Goal: Task Accomplishment & Management: Complete application form

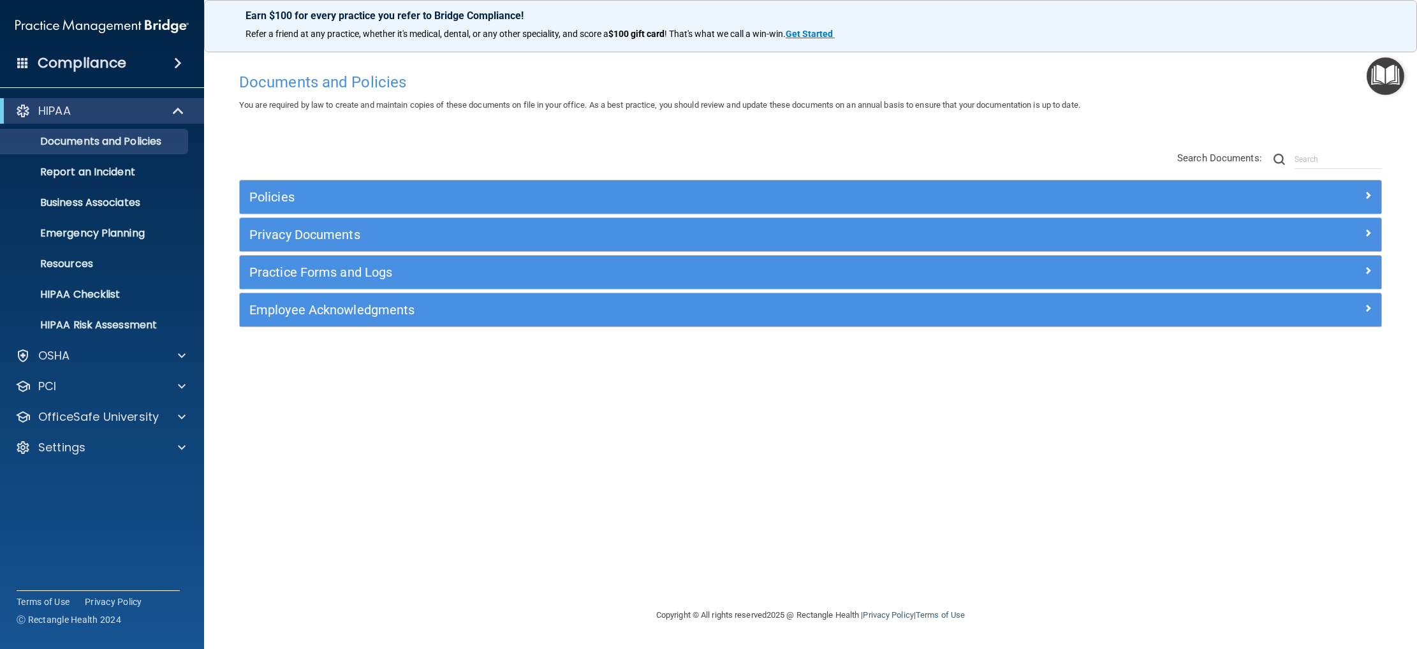
click at [133, 460] on div "HIPAA Documents and Policies Report an Incident Business Associates Emergency P…" at bounding box center [102, 281] width 205 height 377
click at [137, 447] on div "Settings" at bounding box center [85, 447] width 158 height 15
click at [105, 504] on p "My Users" at bounding box center [95, 508] width 174 height 13
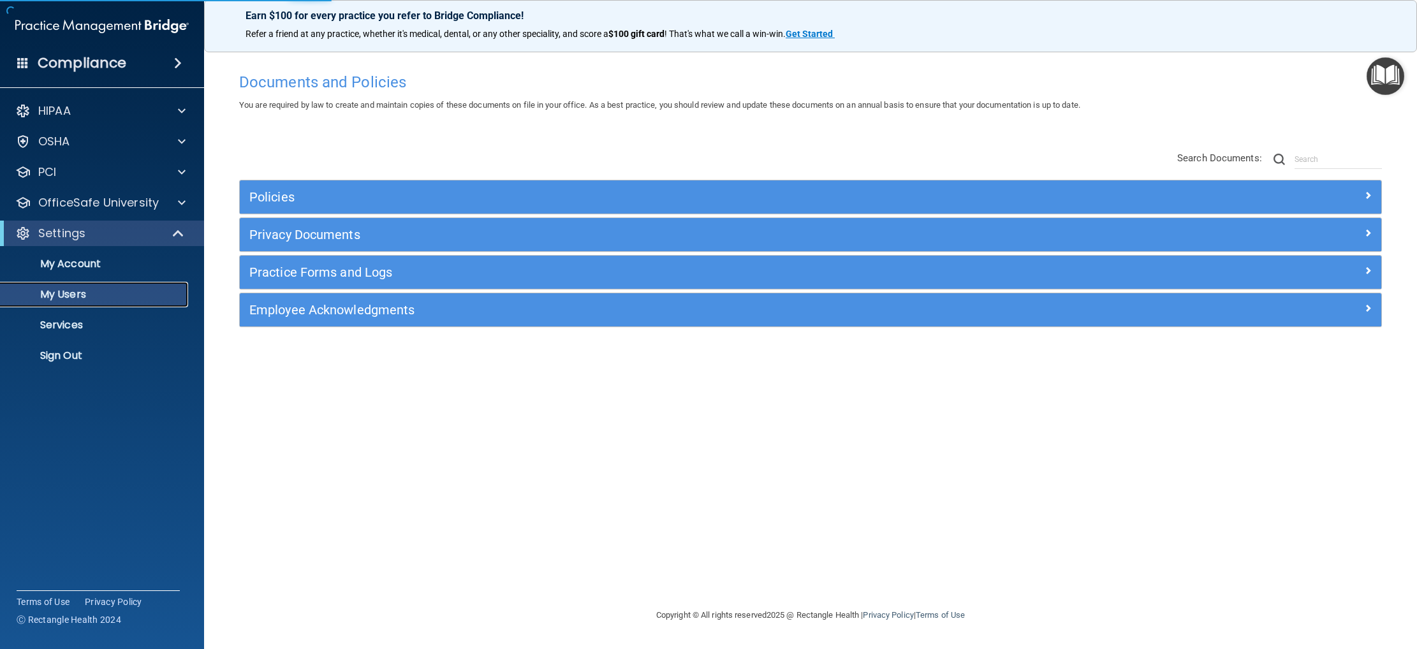
select select "20"
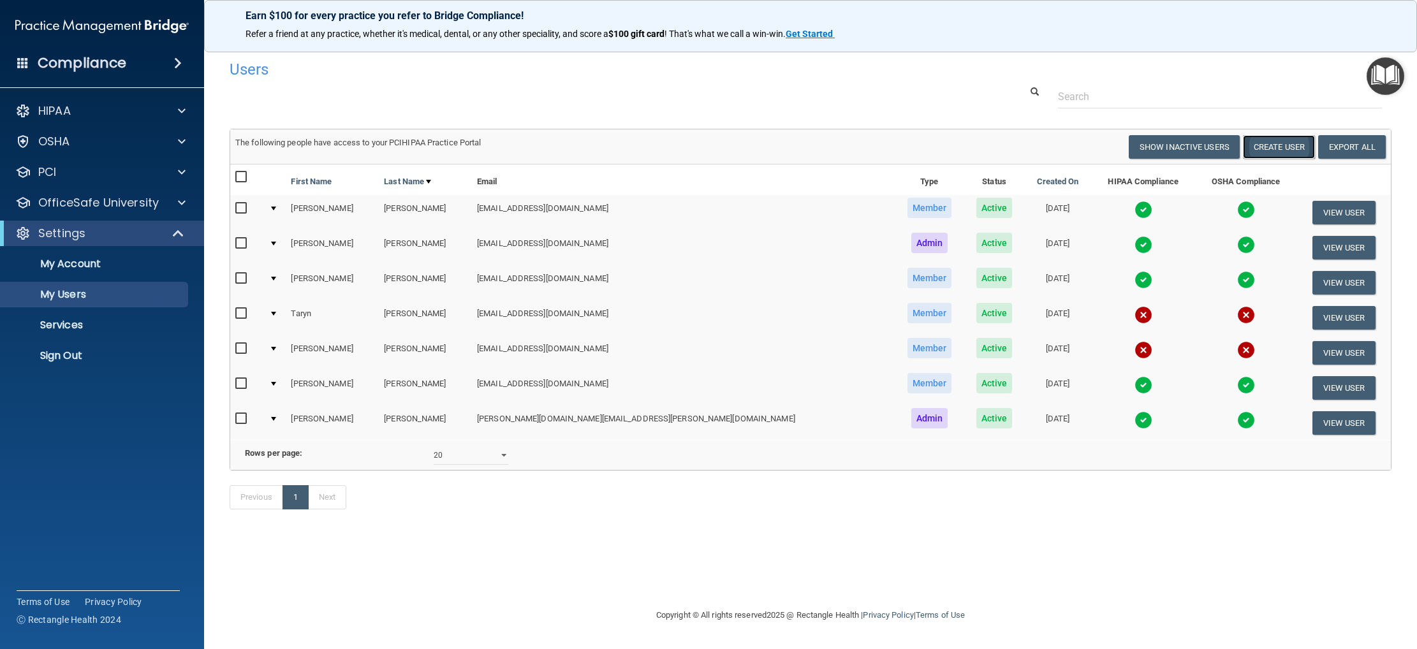
click at [1278, 145] on button "Create User" at bounding box center [1279, 147] width 72 height 24
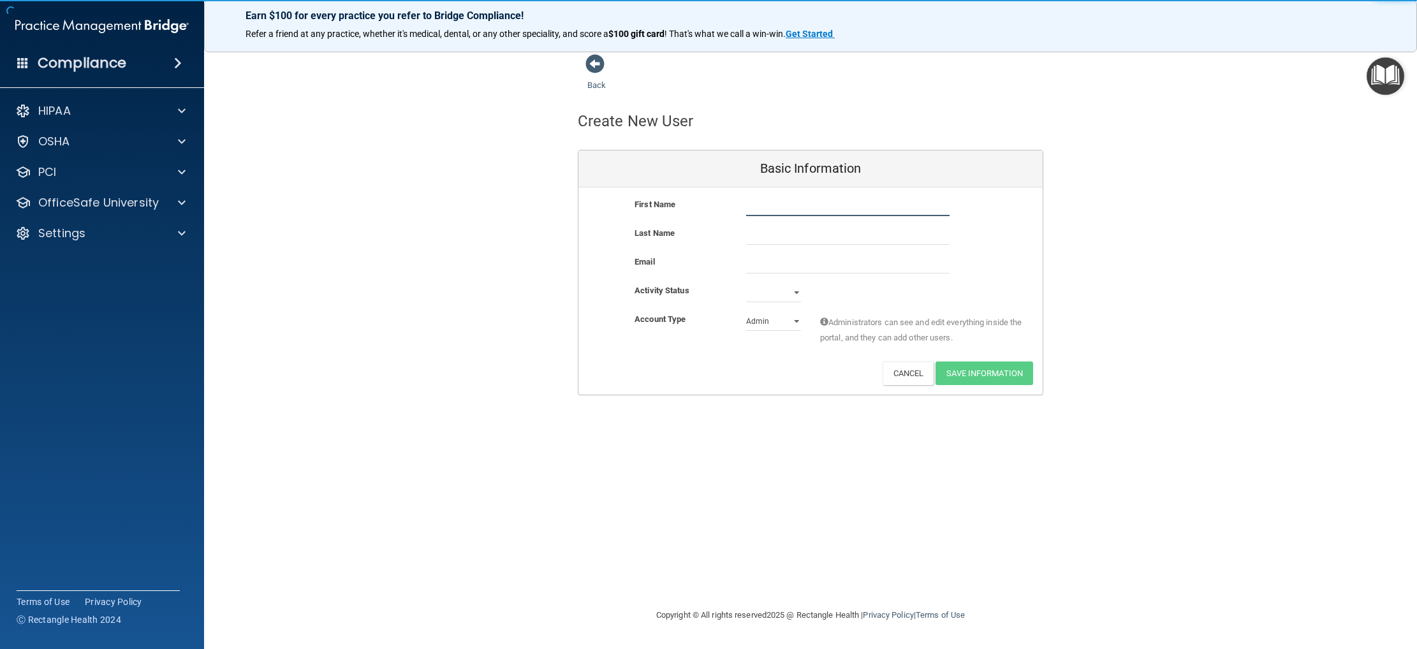
click at [831, 214] on input "text" at bounding box center [847, 206] width 203 height 19
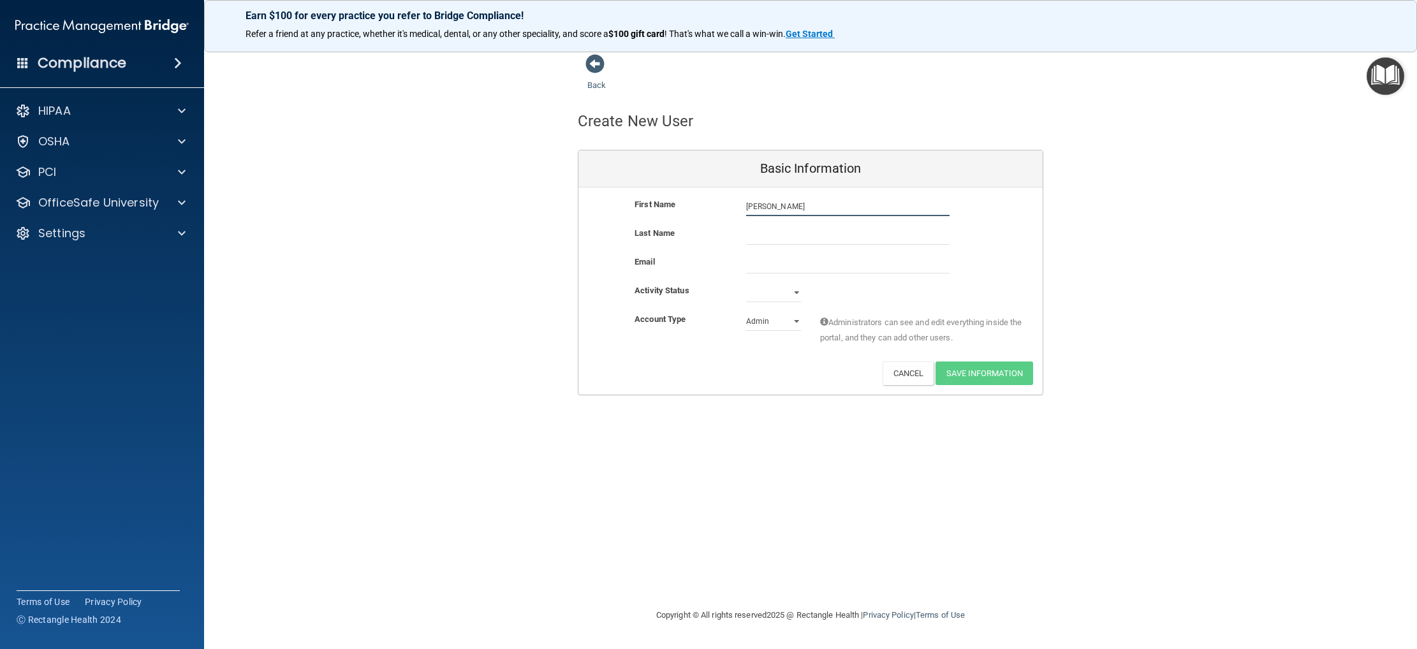
type input "[PERSON_NAME]"
type input "Warszawski"
click at [816, 270] on input "email" at bounding box center [847, 263] width 203 height 19
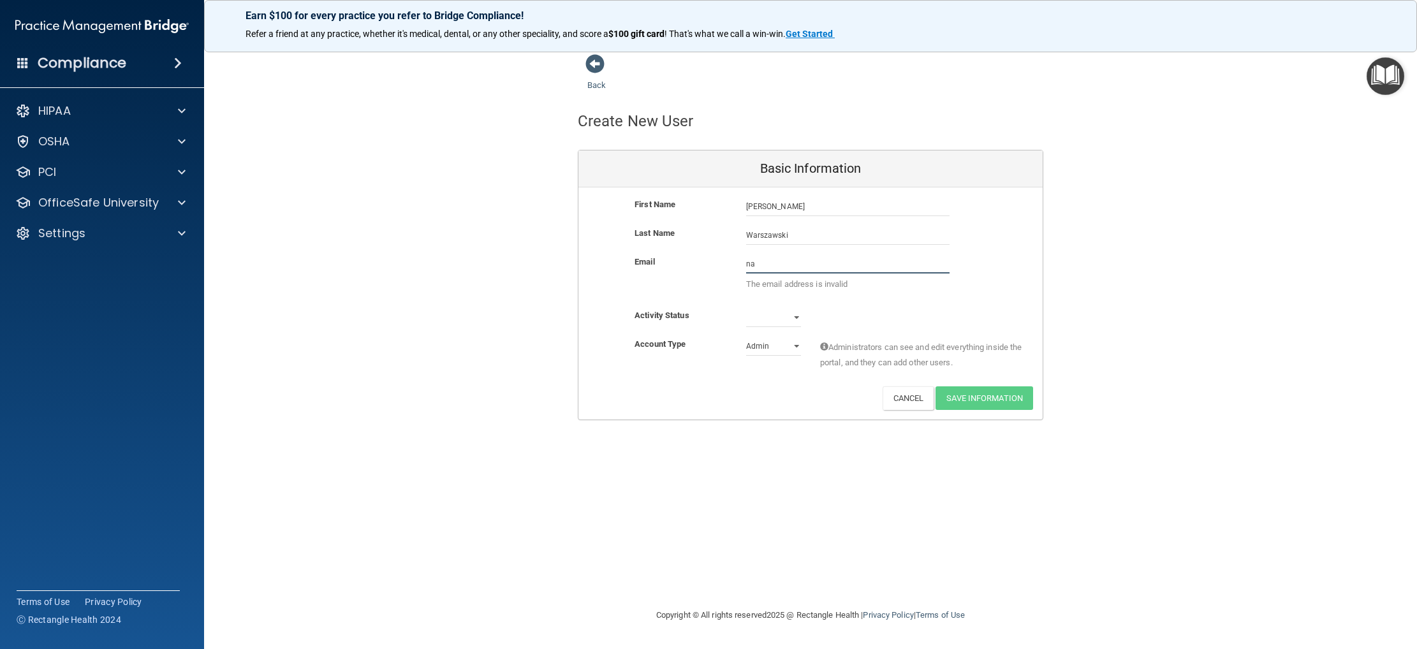
type input "n"
paste input "[EMAIL_ADDRESS][DOMAIN_NAME]"
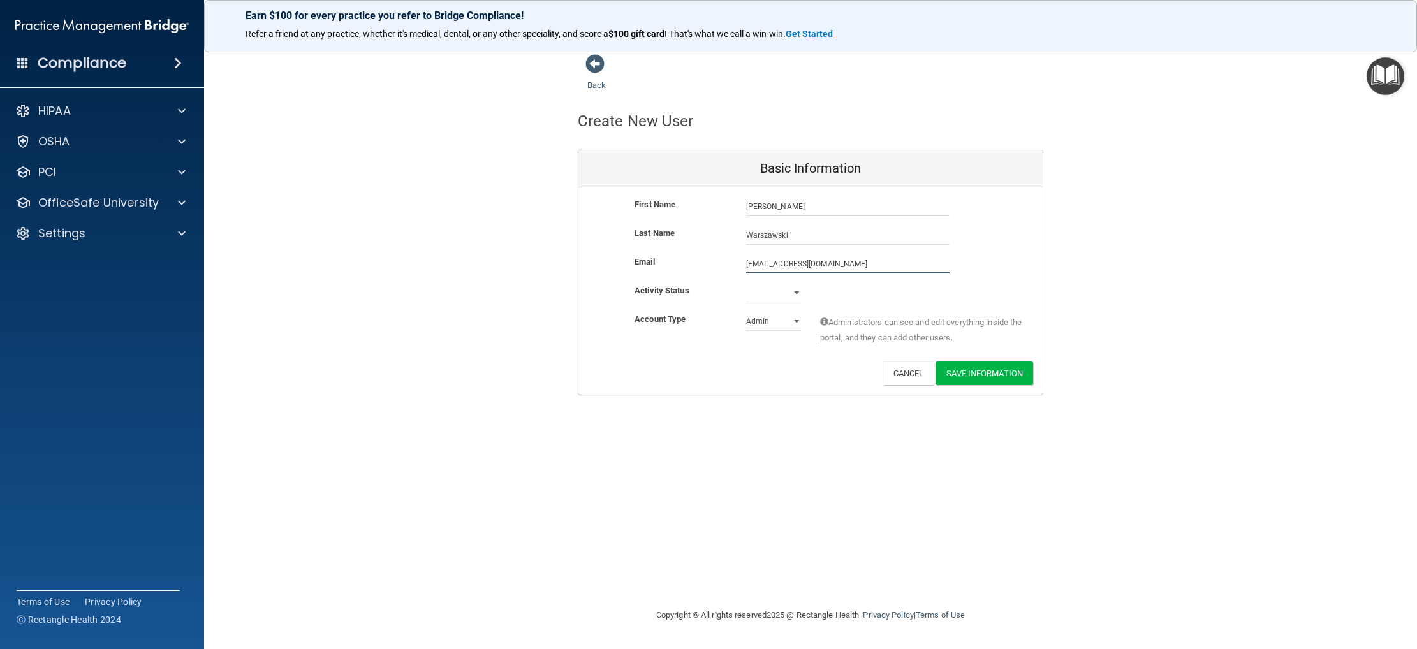
type input "[EMAIL_ADDRESS][DOMAIN_NAME]"
click at [775, 342] on div "Account Type Practice Admin Admin Member Financial Institution Business Associa…" at bounding box center [810, 332] width 464 height 40
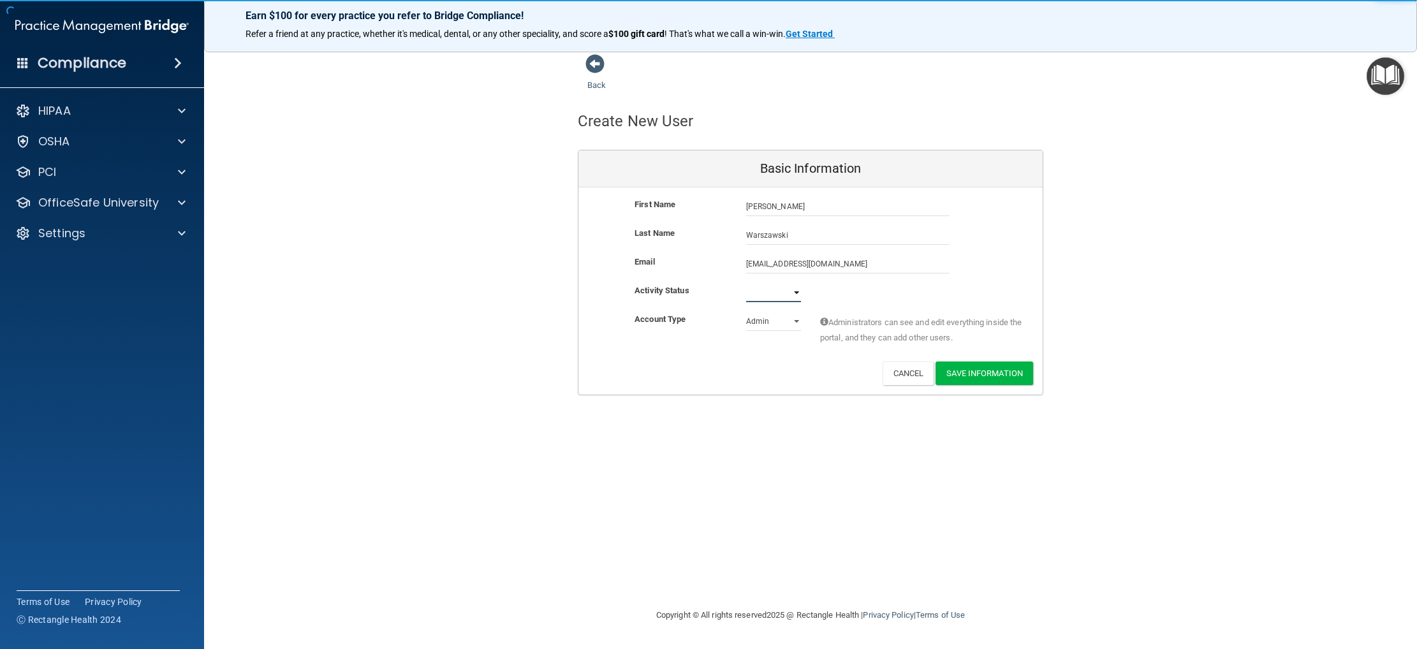
click at [772, 296] on select "Active Inactive" at bounding box center [773, 292] width 55 height 19
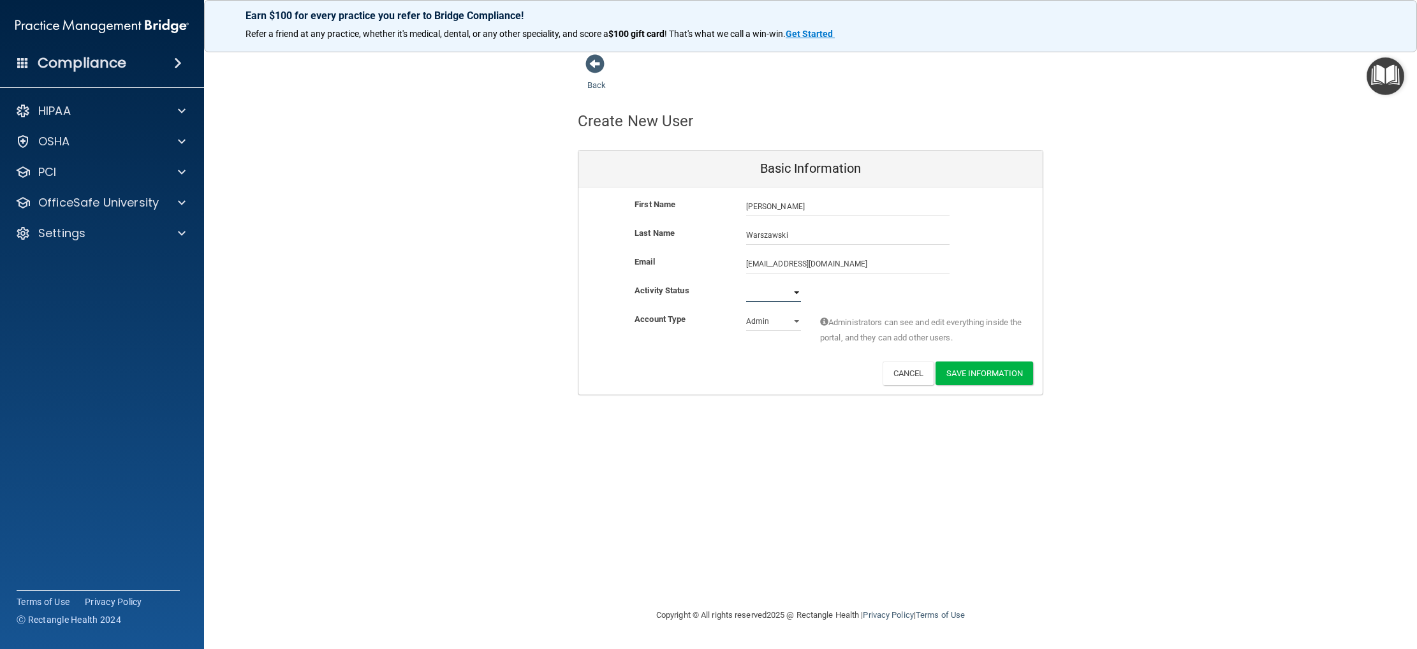
select select "active"
click at [746, 283] on select "Active Inactive" at bounding box center [773, 292] width 55 height 19
click at [775, 329] on select "Admin Member" at bounding box center [773, 321] width 55 height 19
select select "practice_member"
click at [746, 312] on select "Admin Member" at bounding box center [773, 321] width 55 height 19
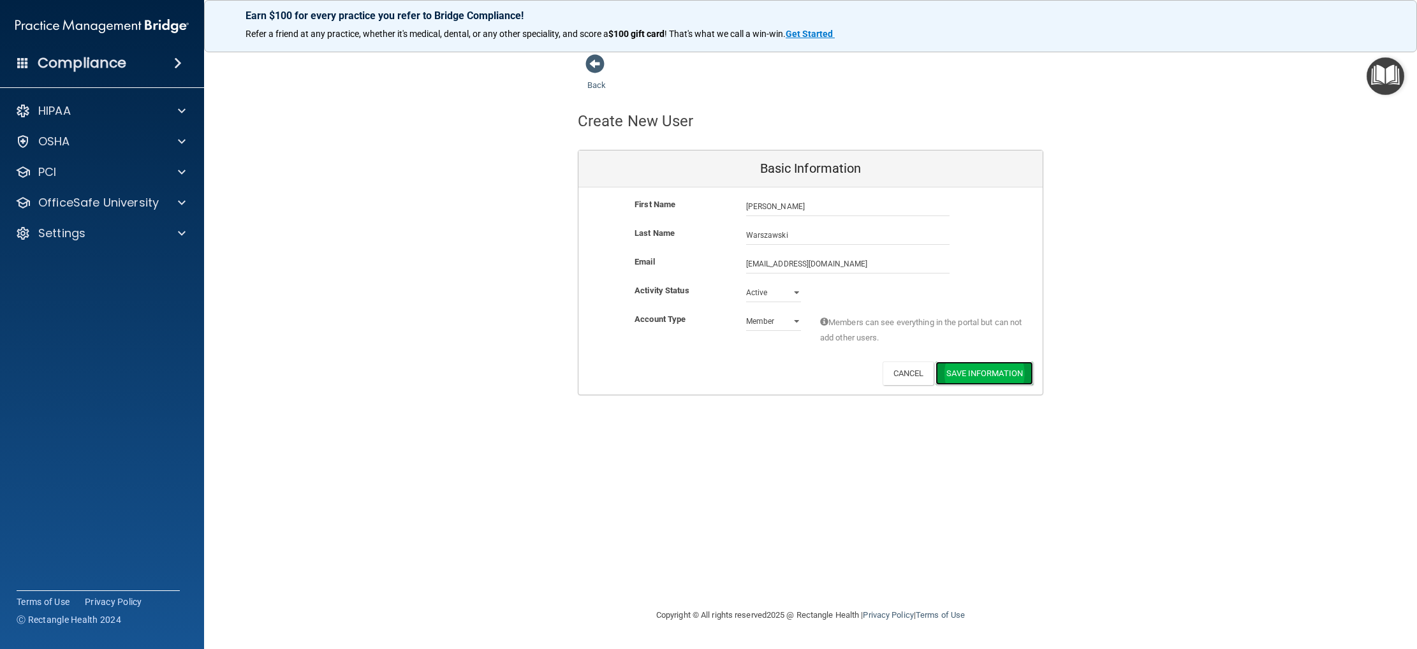
click at [979, 373] on button "Save Information" at bounding box center [984, 373] width 98 height 24
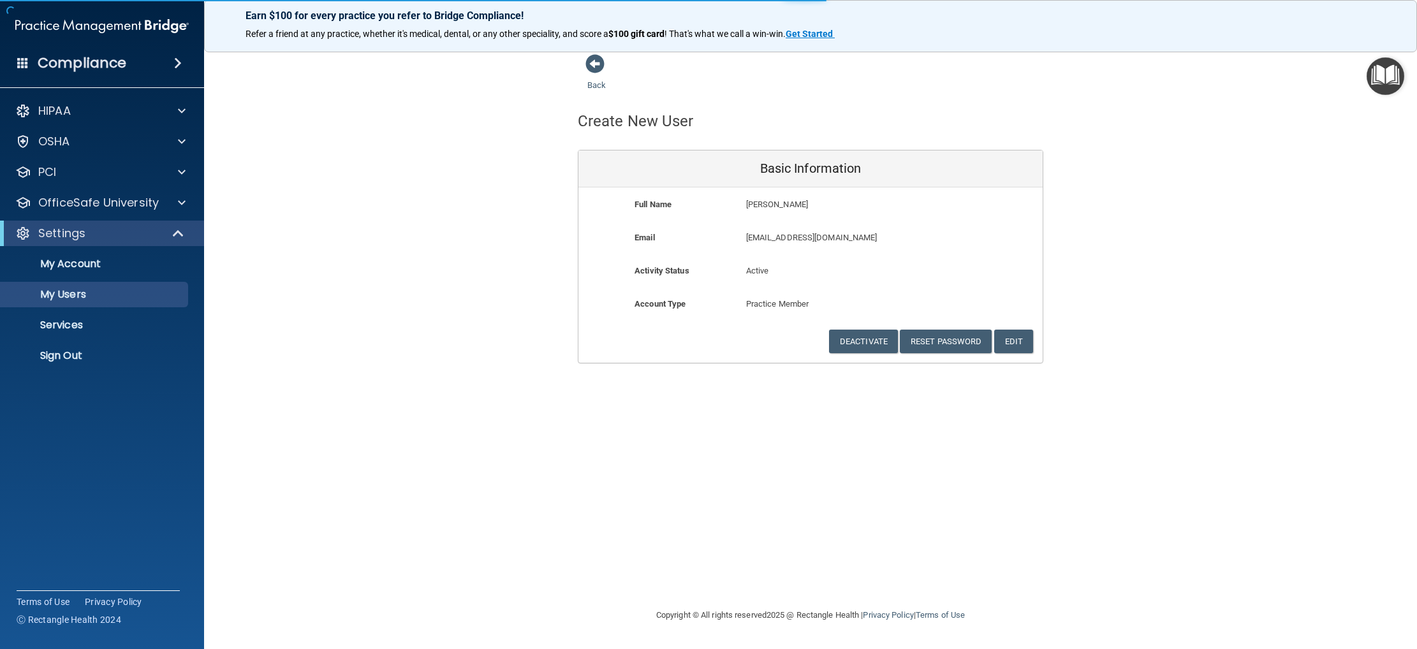
select select "20"
